Goal: Navigation & Orientation: Find specific page/section

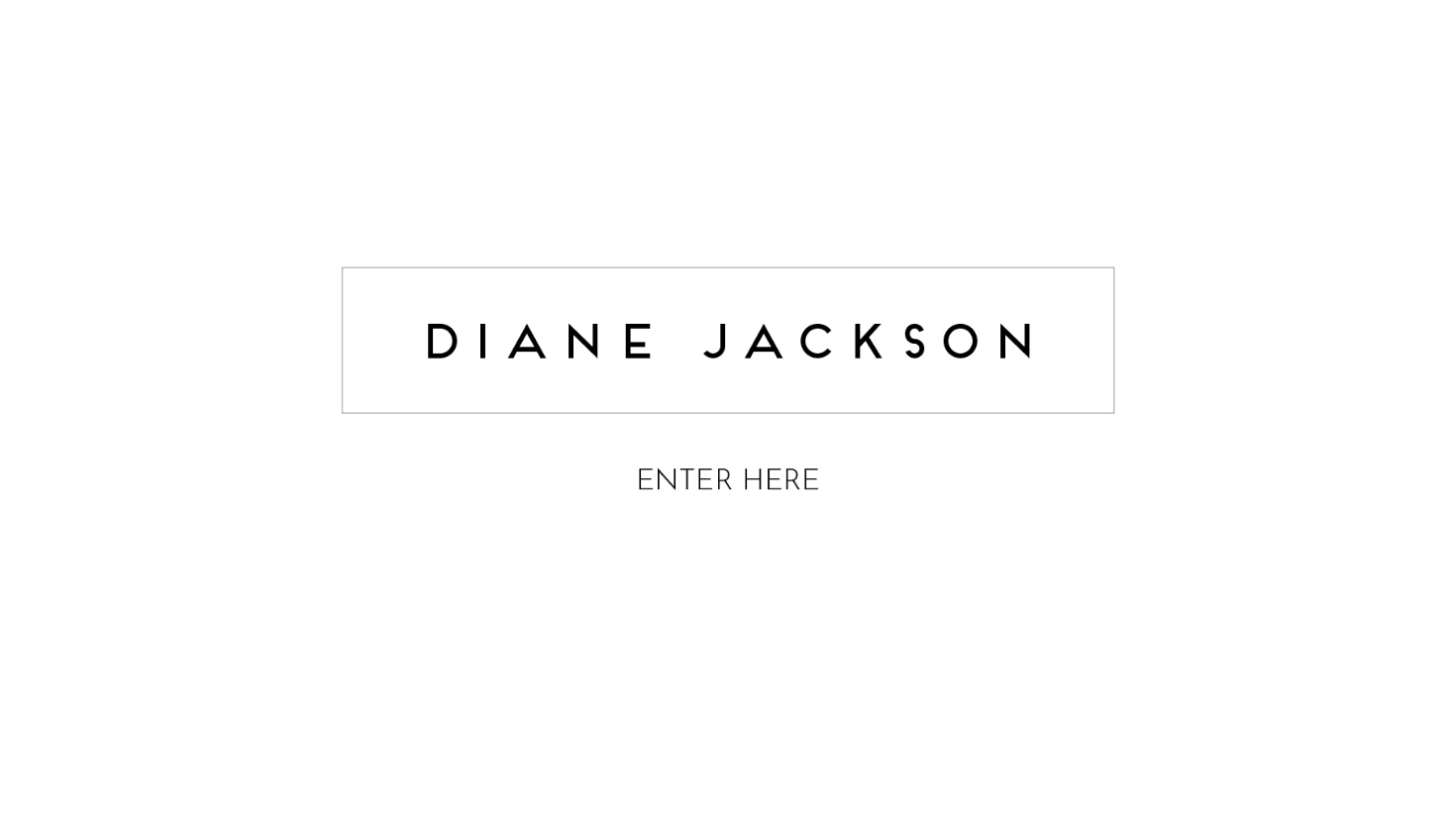
click at [806, 475] on img at bounding box center [728, 384] width 792 height 315
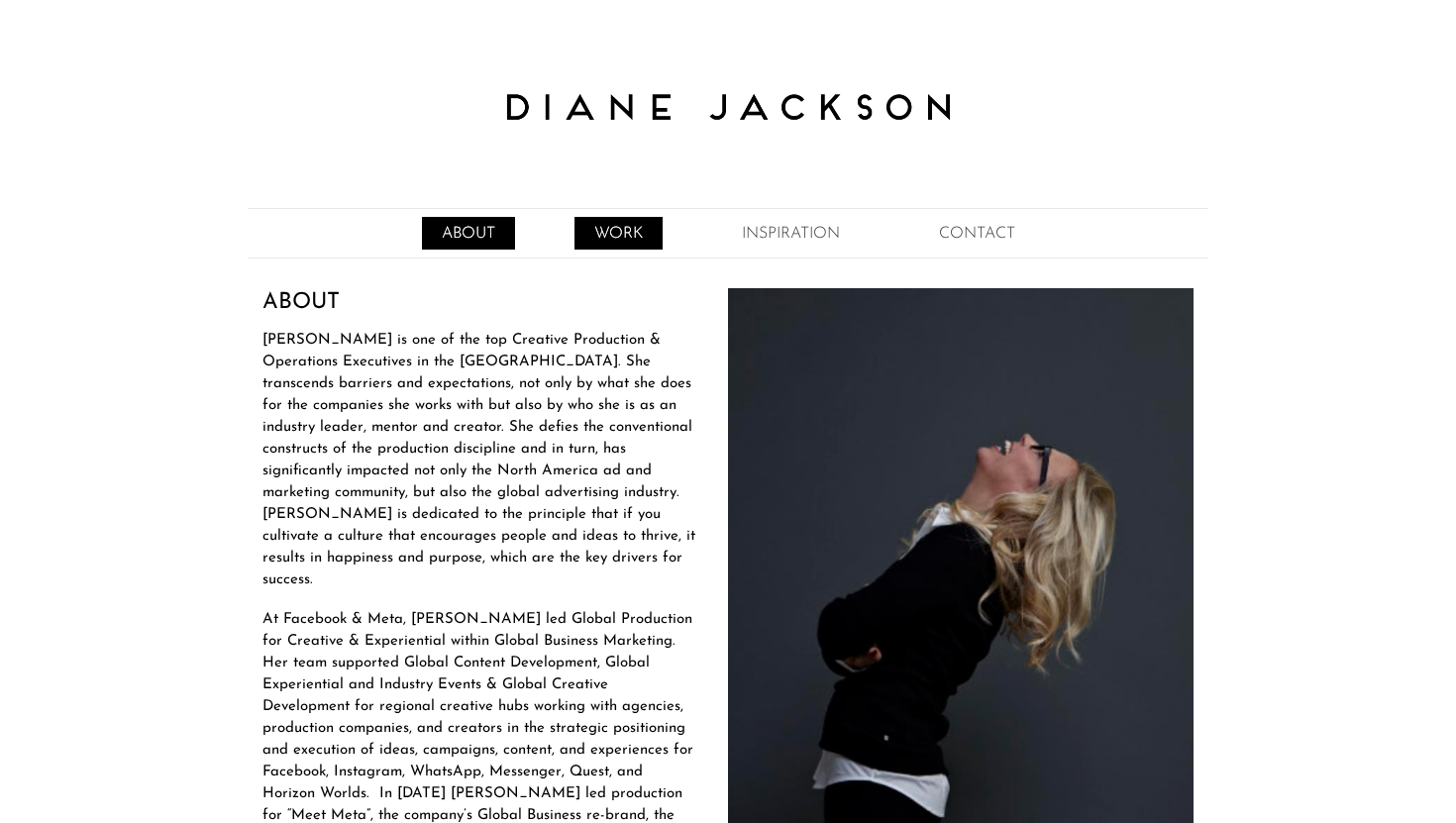
click at [616, 229] on link "WORK" at bounding box center [618, 233] width 88 height 33
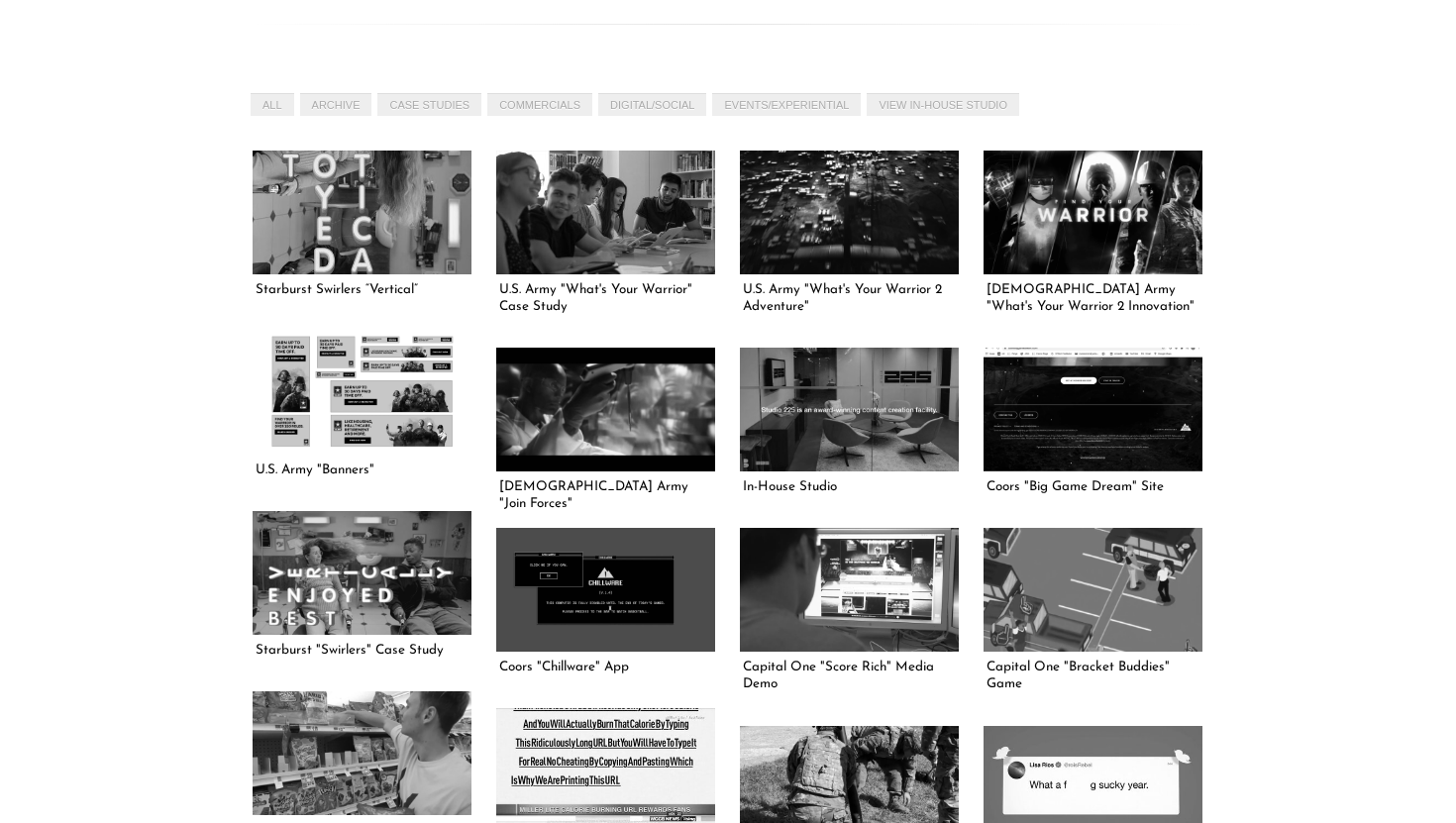
scroll to position [654, 0]
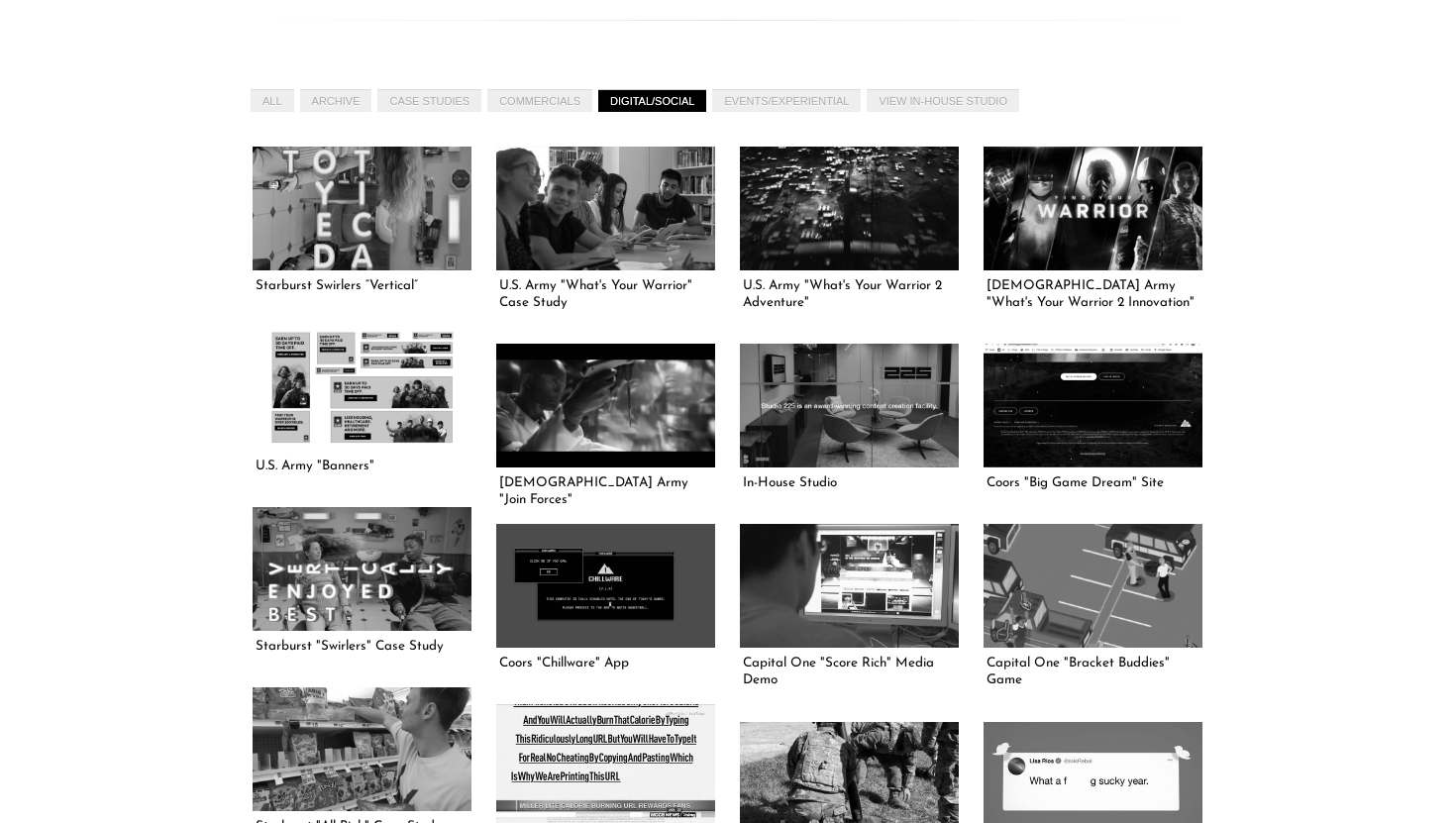
click at [675, 107] on link "DIGITAL/SOCIAL" at bounding box center [652, 100] width 108 height 23
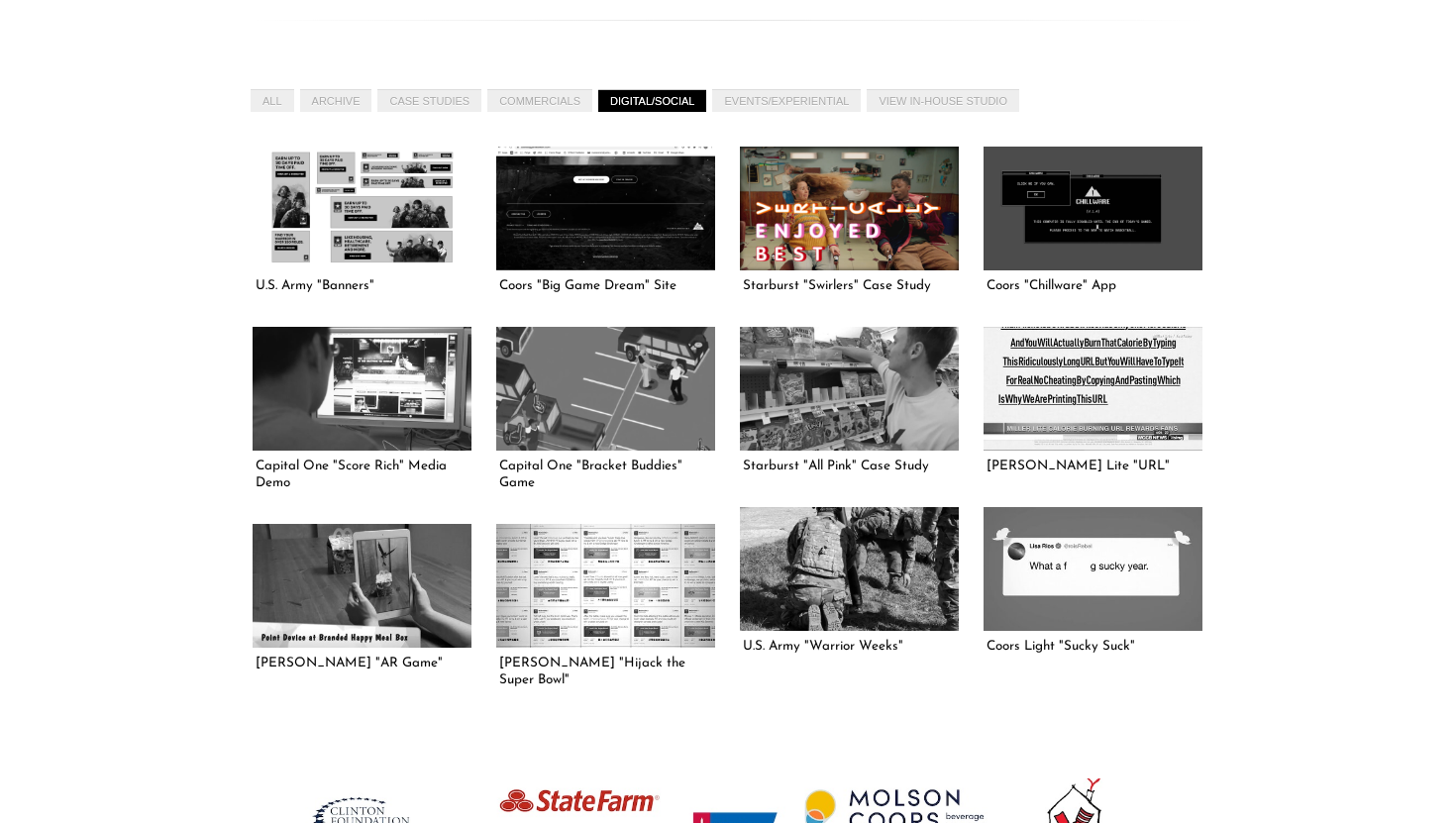
click at [821, 220] on link at bounding box center [849, 208] width 219 height 123
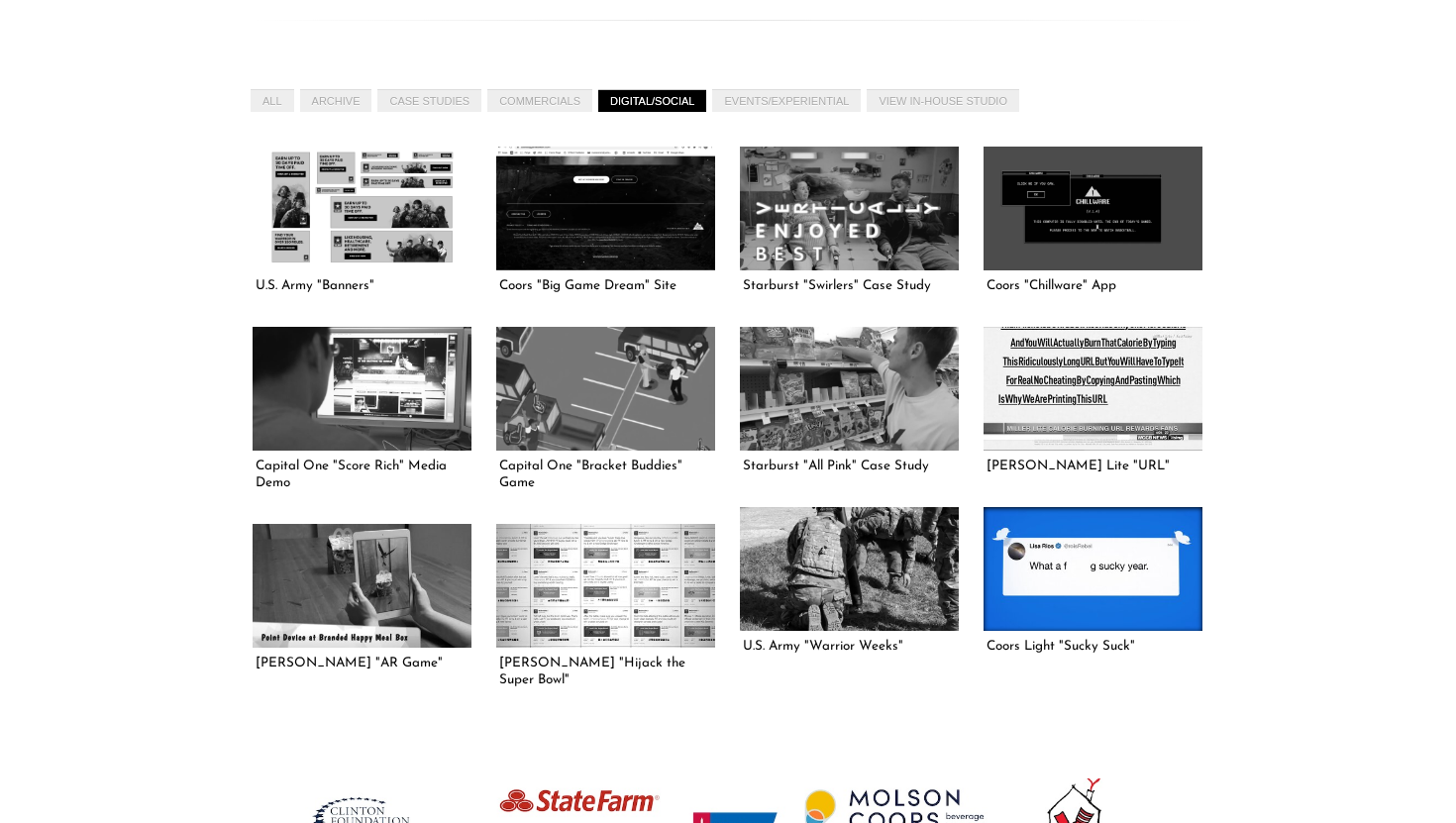
click at [1126, 582] on link at bounding box center [1093, 569] width 219 height 123
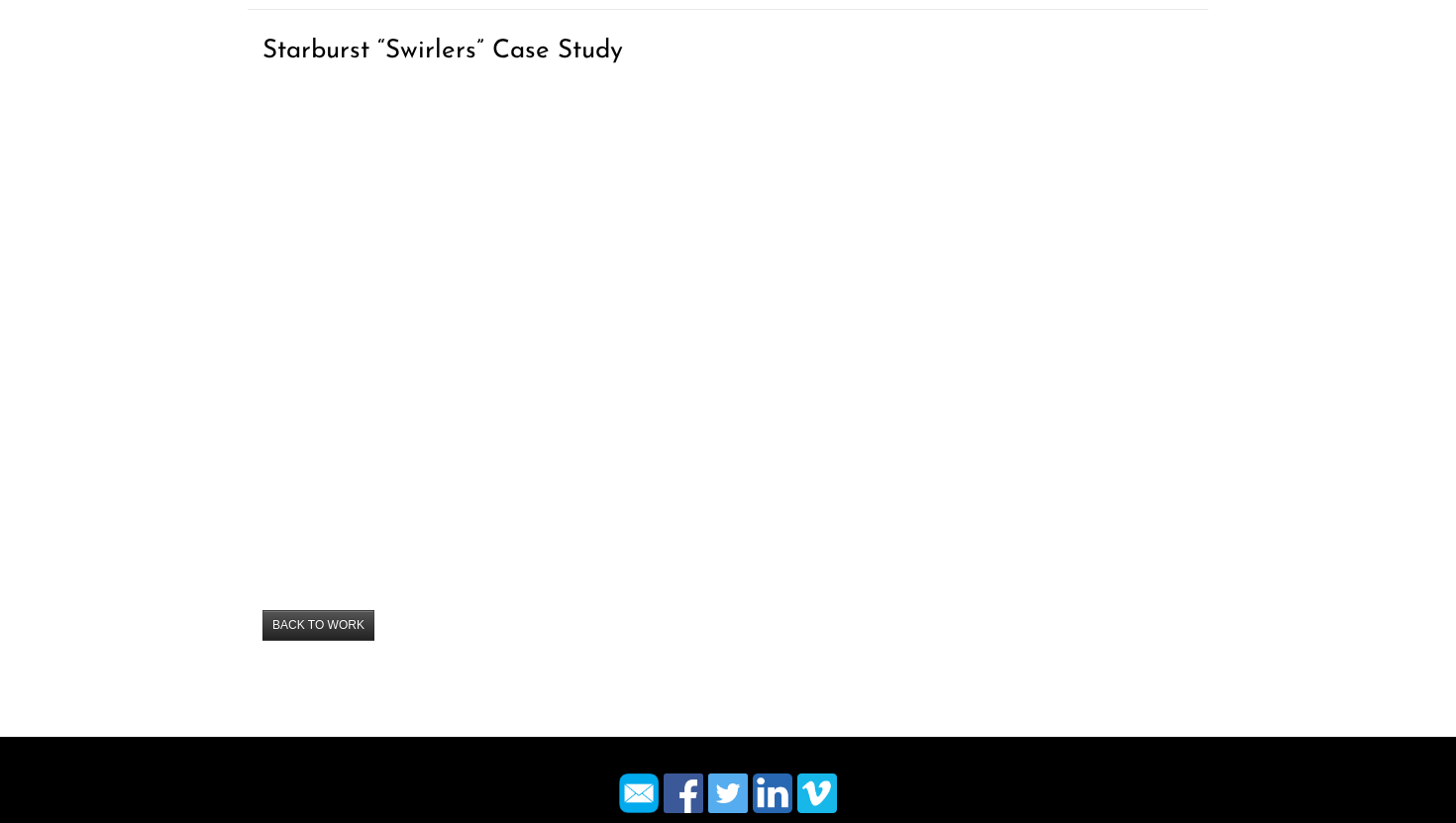
scroll to position [339, 0]
